Goal: Transaction & Acquisition: Purchase product/service

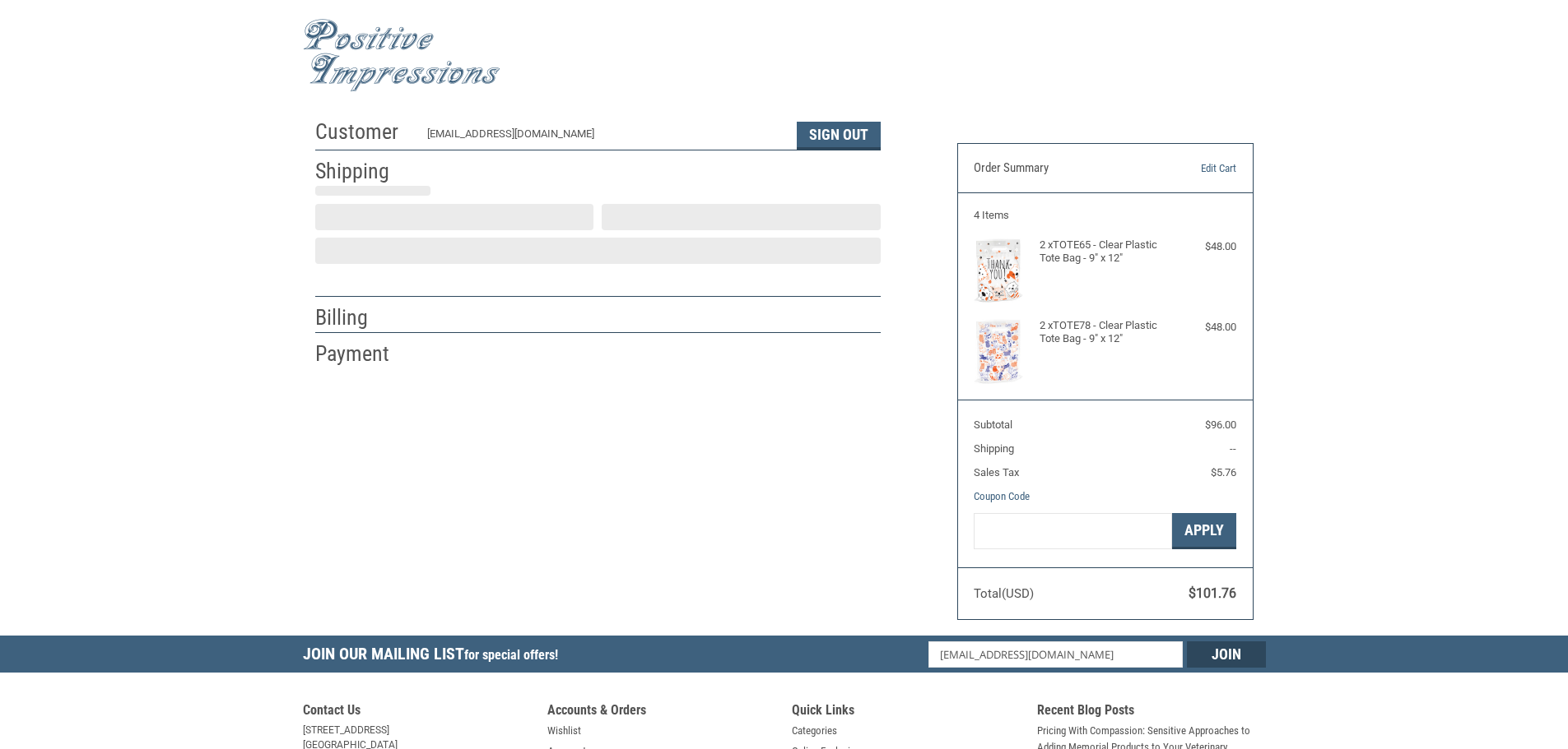
select select "US"
select select "VA"
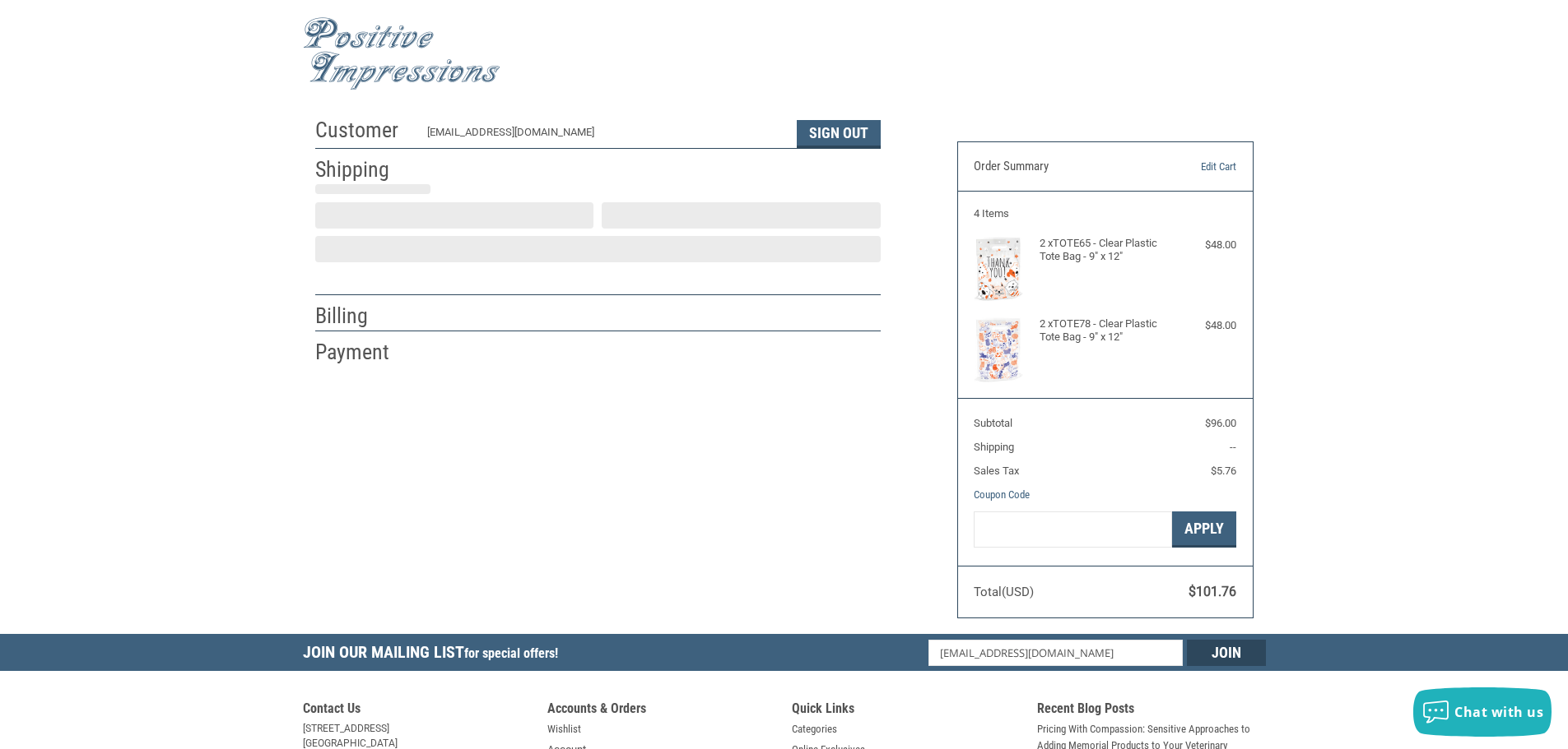
type input "[PERSON_NAME]"
type input "The [PERSON_NAME][GEOGRAPHIC_DATA]"
type input "1520 volvo parkway"
type input "chesapeake"
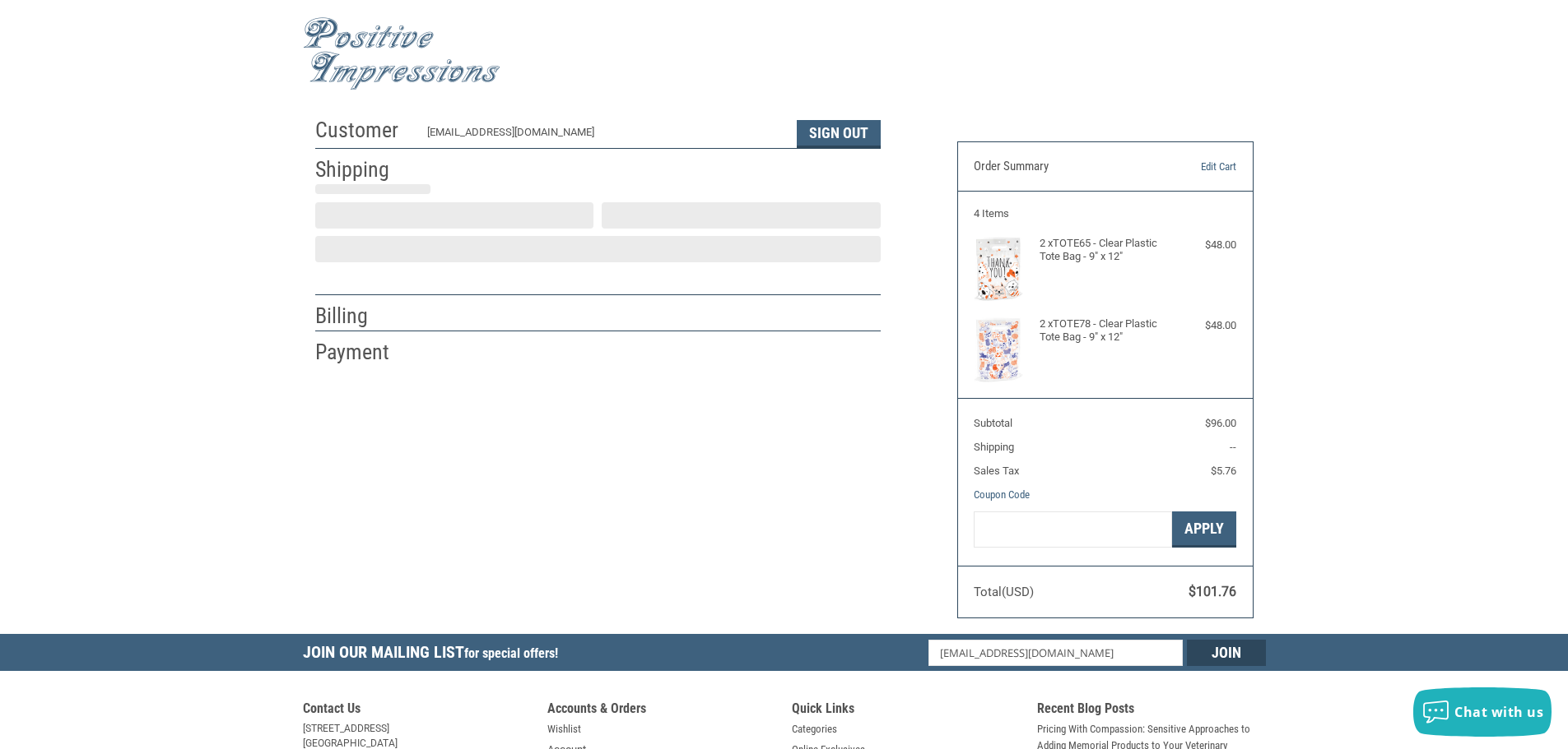
select select "VA"
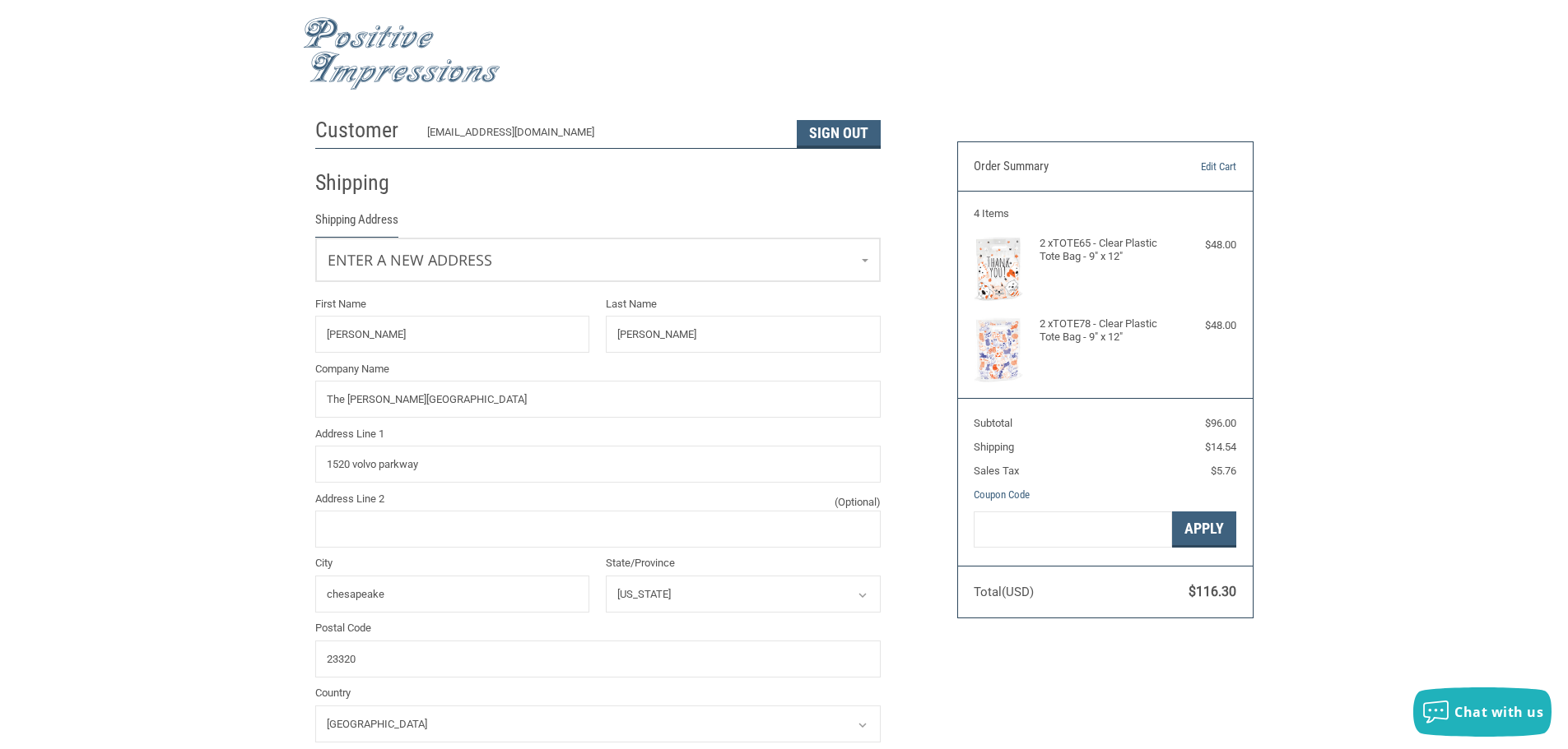
click at [117, 451] on div "Customer [EMAIL_ADDRESS][DOMAIN_NAME] Sign Out Shipping Shipping Address Enter …" at bounding box center [784, 741] width 1568 height 1265
drag, startPoint x: 135, startPoint y: 450, endPoint x: 159, endPoint y: 447, distance: 24.2
click at [134, 450] on div "Customer [EMAIL_ADDRESS][DOMAIN_NAME] Sign Out Shipping Shipping Address Enter …" at bounding box center [784, 741] width 1568 height 1265
click at [188, 447] on div "Customer [EMAIL_ADDRESS][DOMAIN_NAME] Sign Out Shipping Shipping Address Enter …" at bounding box center [784, 741] width 1568 height 1265
click at [1387, 423] on div "Customer [EMAIL_ADDRESS][DOMAIN_NAME] Sign Out Shipping Shipping Address Enter …" at bounding box center [784, 741] width 1568 height 1265
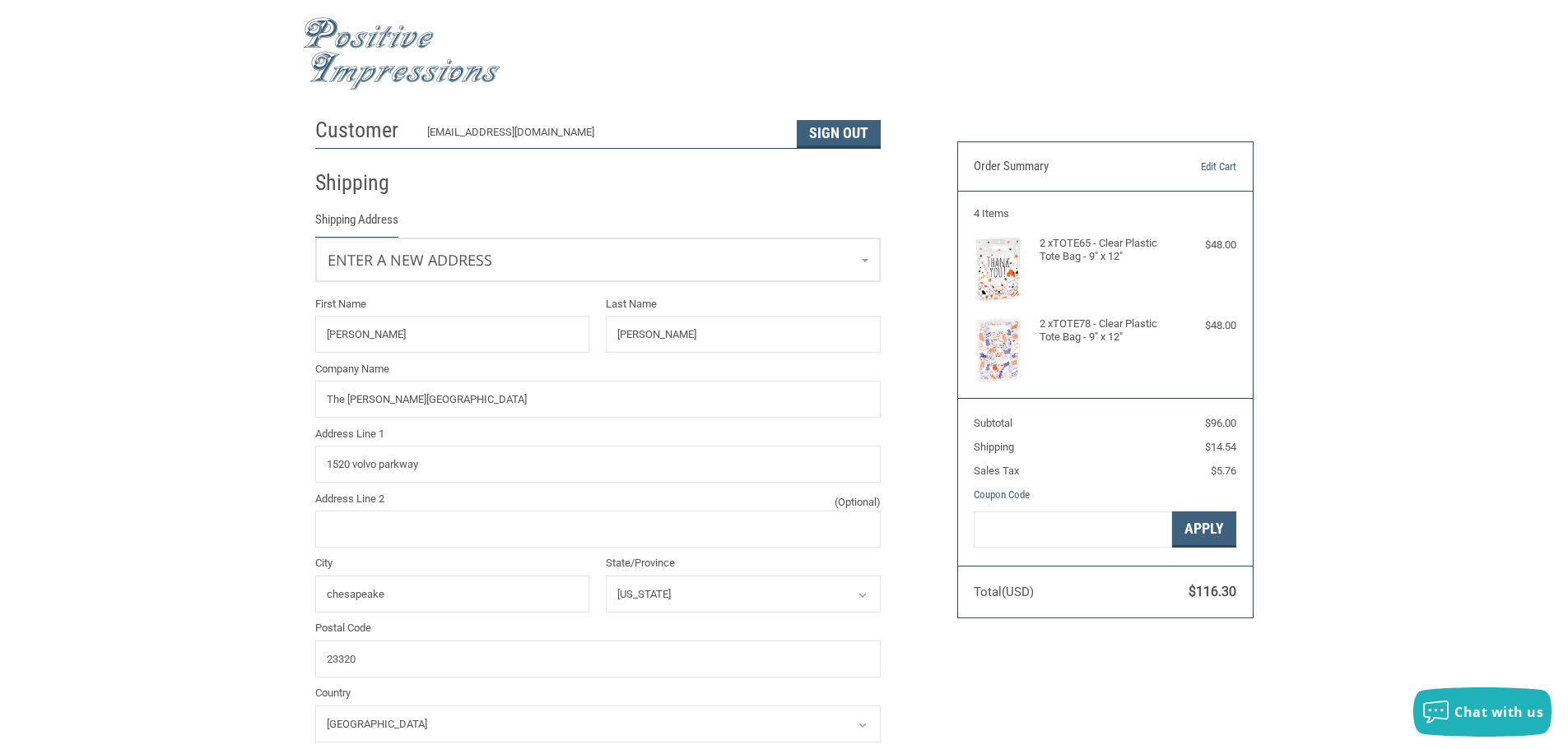
click at [230, 544] on div "Customer [EMAIL_ADDRESS][DOMAIN_NAME] Sign Out Shipping Shipping Address Enter …" at bounding box center [784, 741] width 1568 height 1265
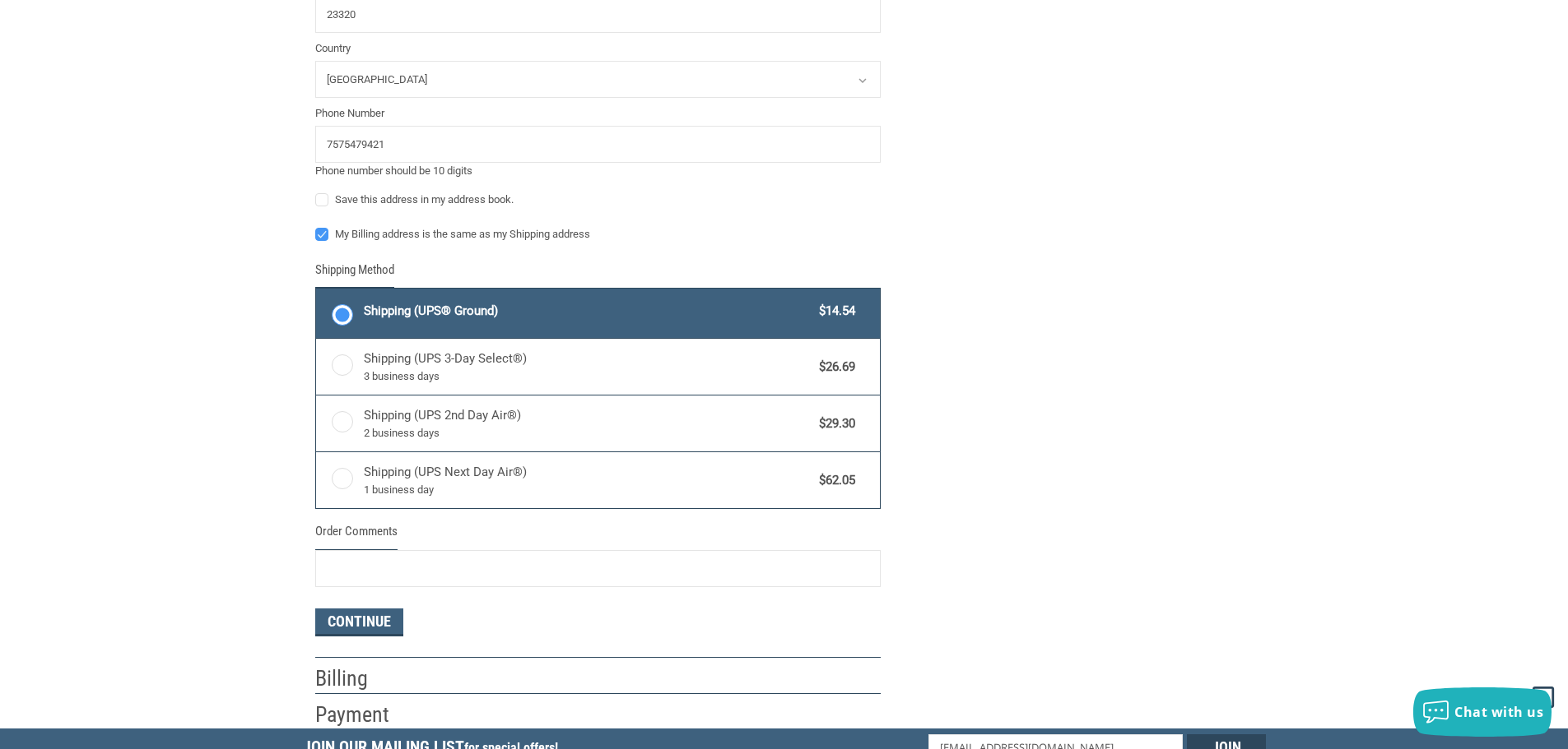
scroll to position [659, 0]
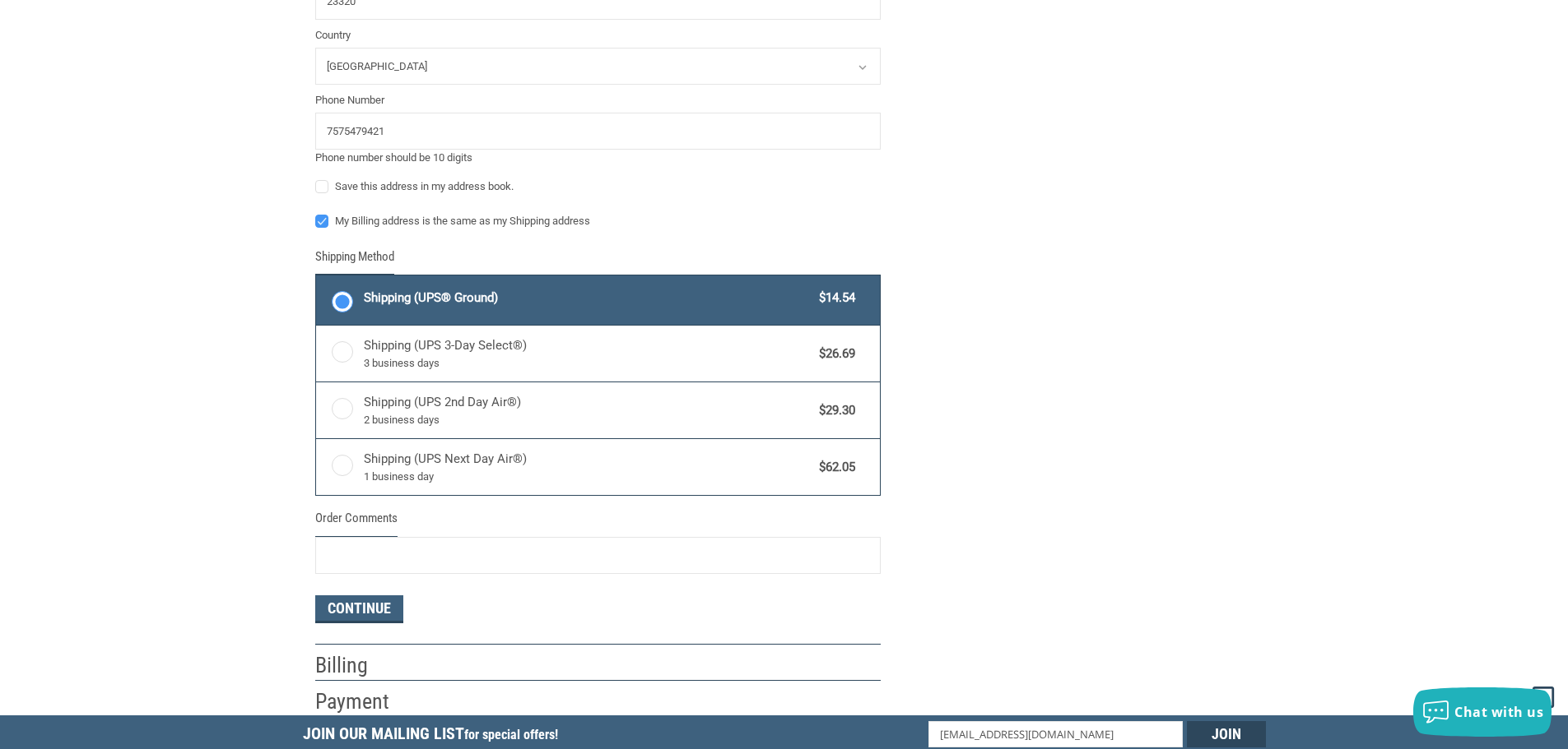
click at [2, 420] on div "Customer [EMAIL_ADDRESS][DOMAIN_NAME] Sign Out Shipping Shipping Address Enter …" at bounding box center [784, 84] width 1568 height 1265
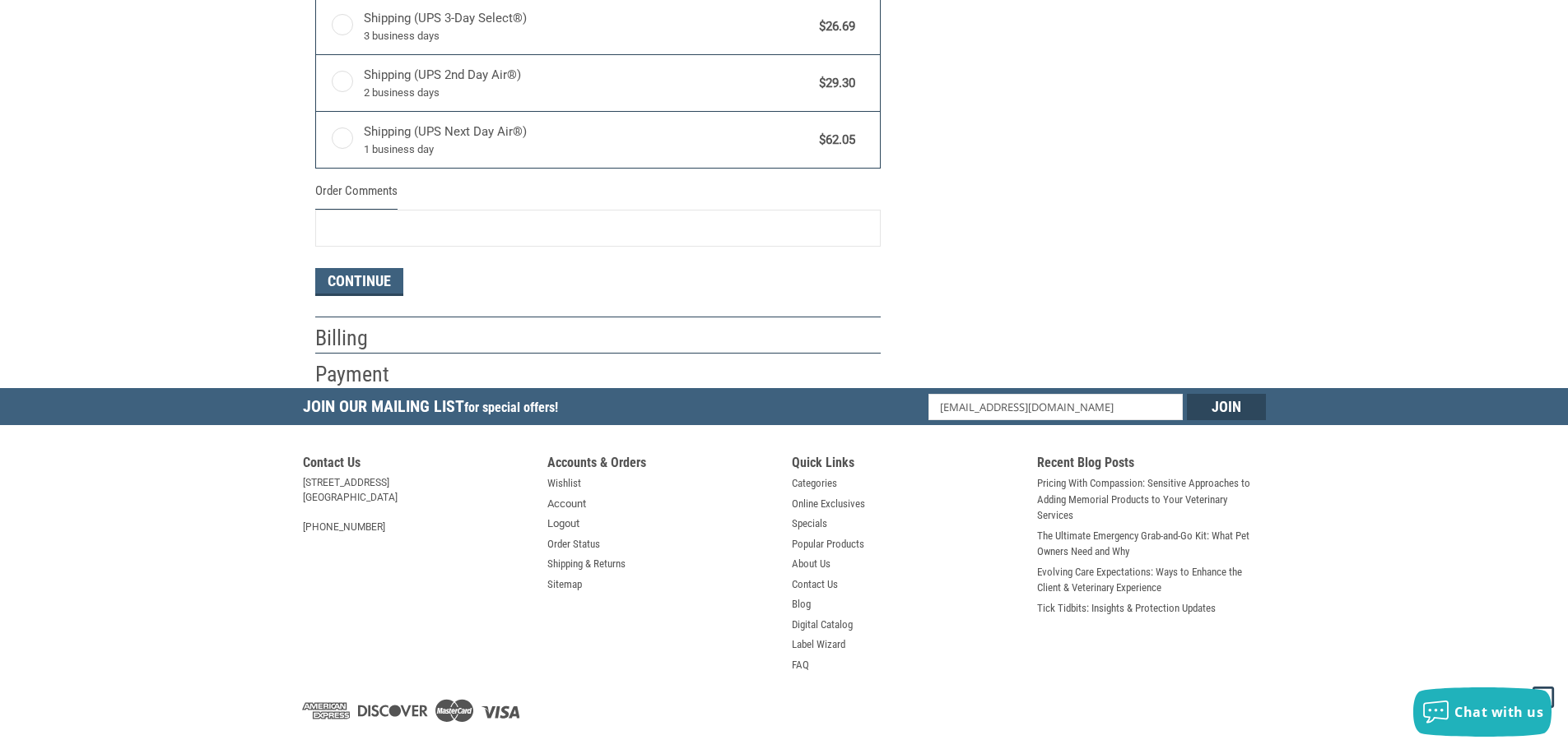
scroll to position [989, 0]
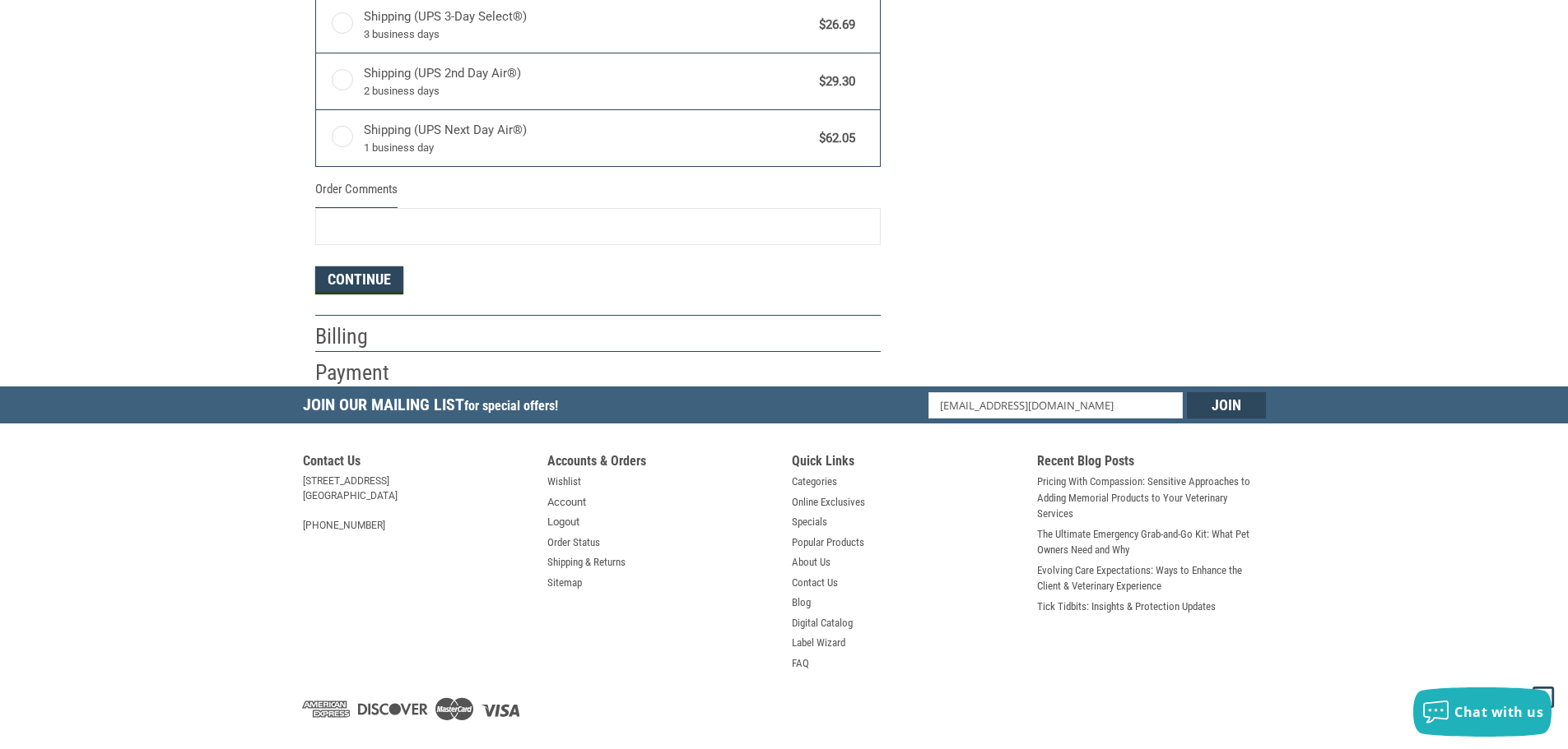
click at [360, 278] on button "Continue" at bounding box center [359, 280] width 88 height 28
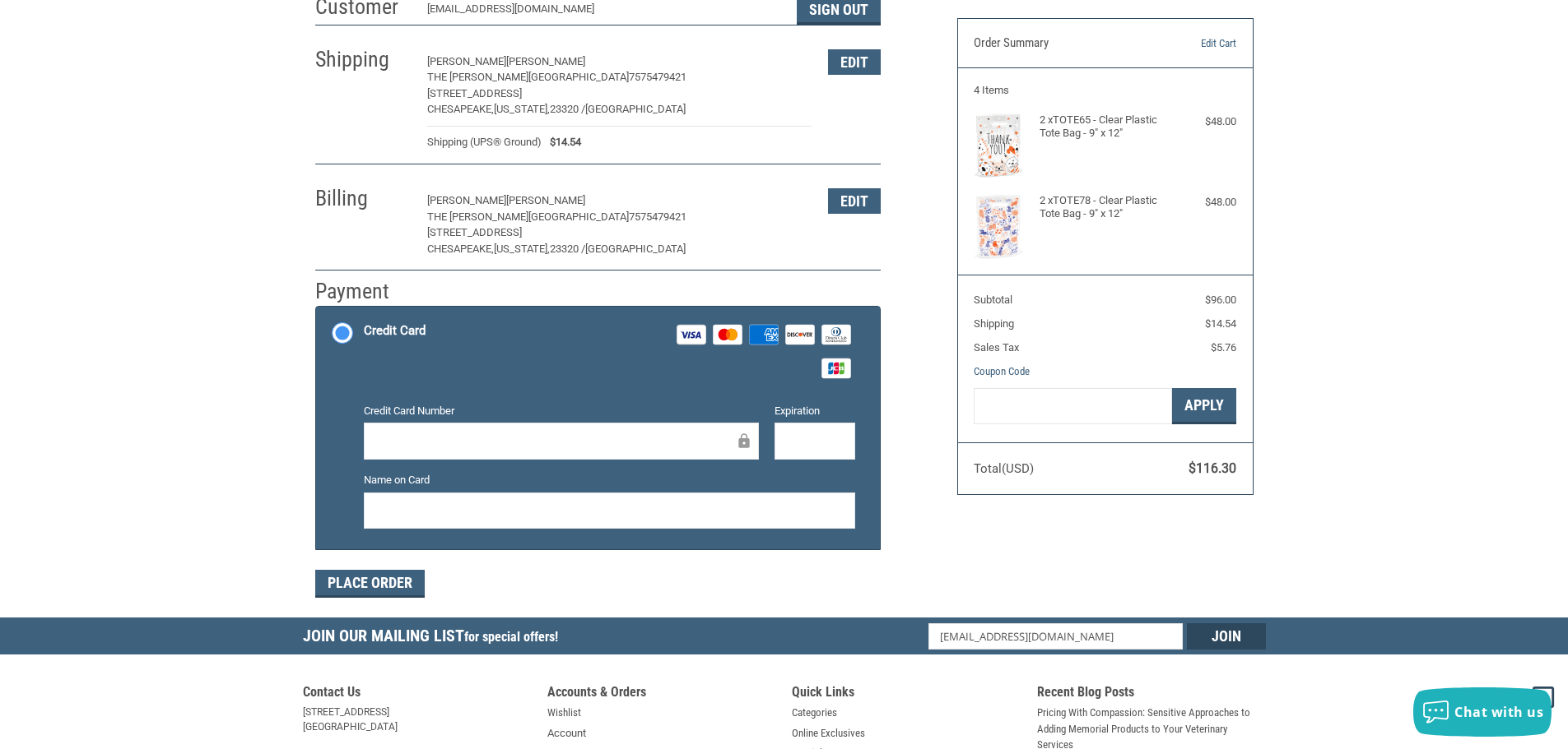
scroll to position [88, 0]
